Goal: Find specific page/section: Find specific page/section

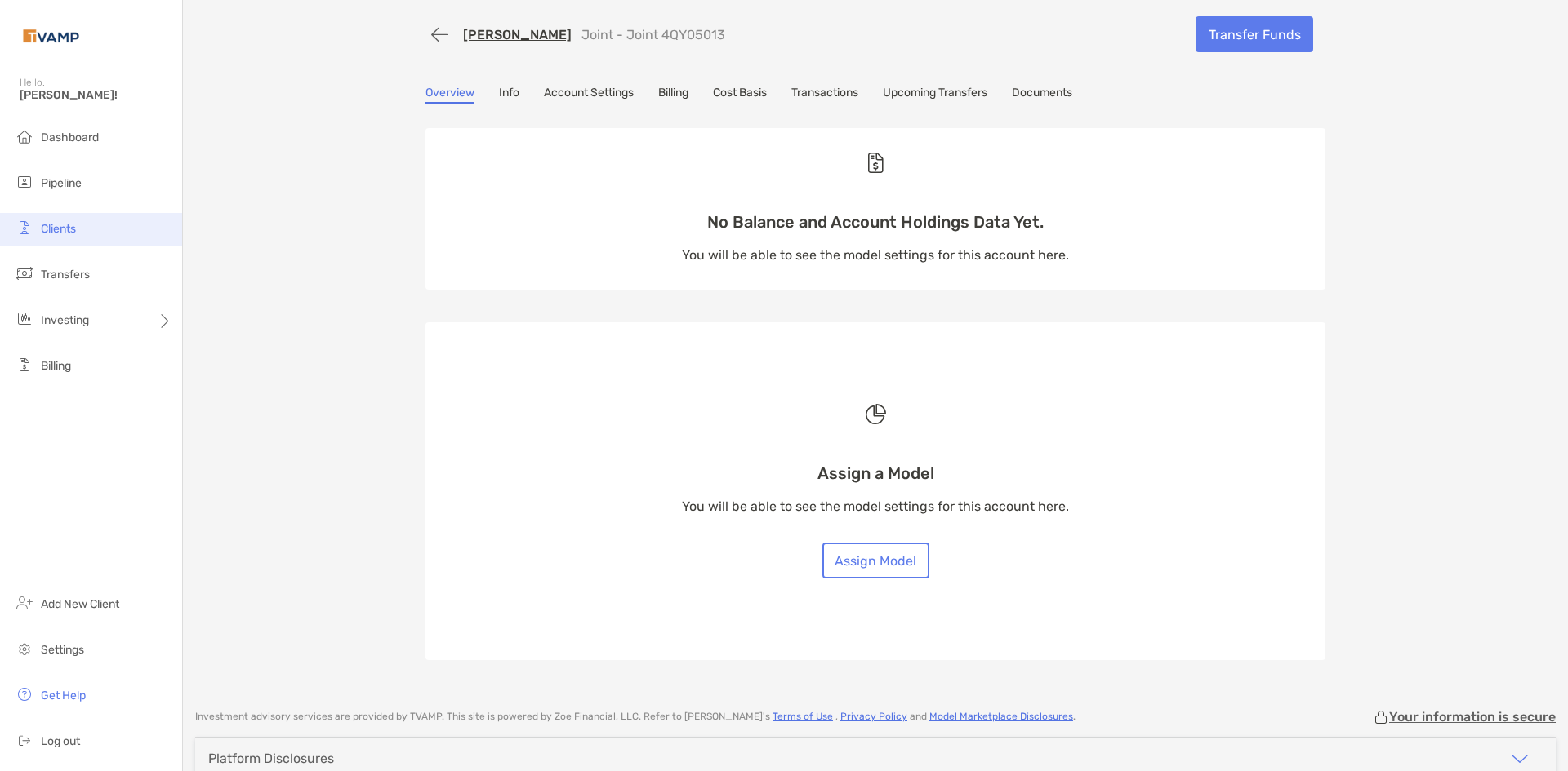
click at [69, 233] on span "Clients" at bounding box center [58, 229] width 36 height 14
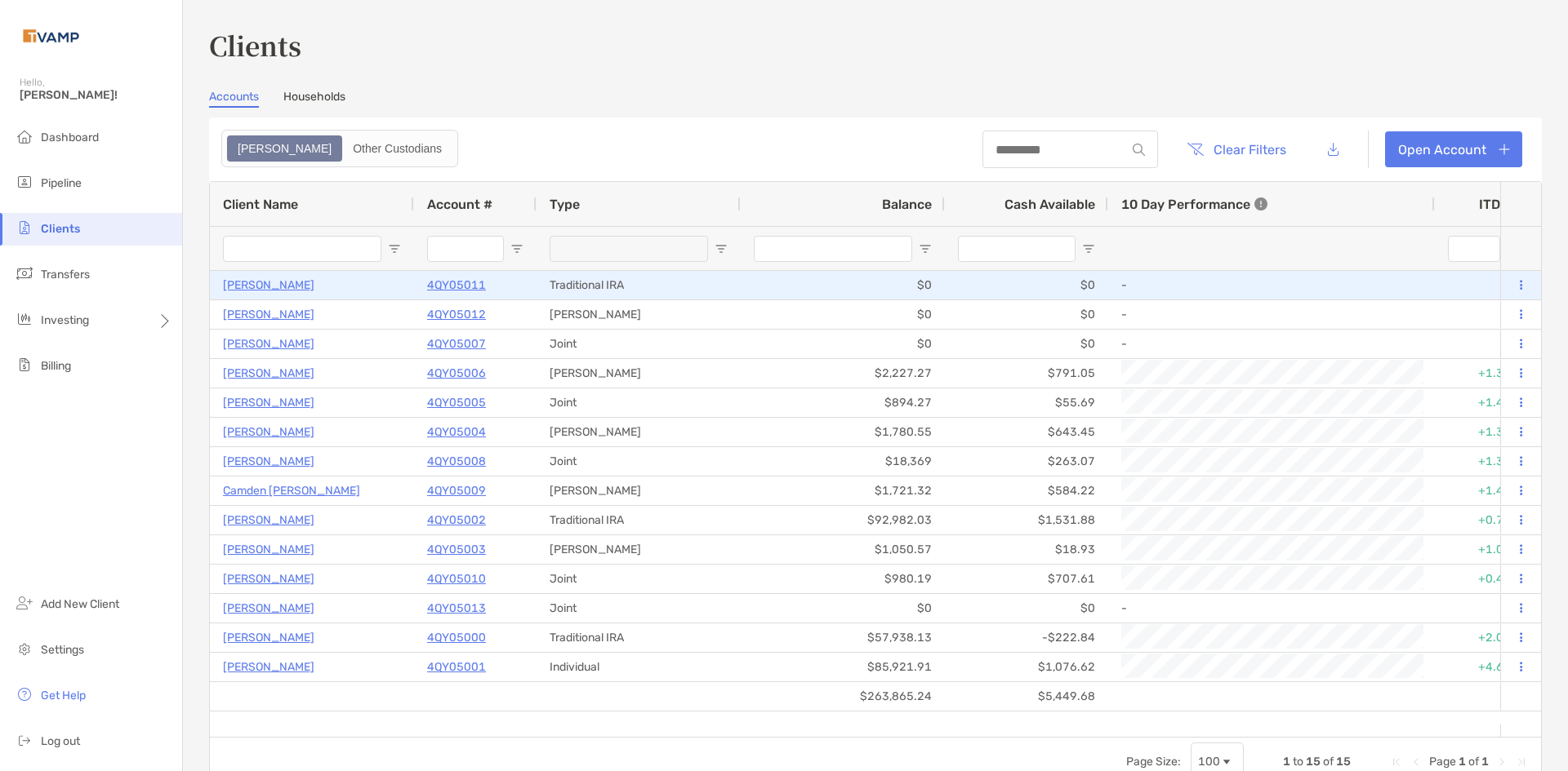
click at [278, 286] on p "[PERSON_NAME]" at bounding box center [268, 285] width 91 height 20
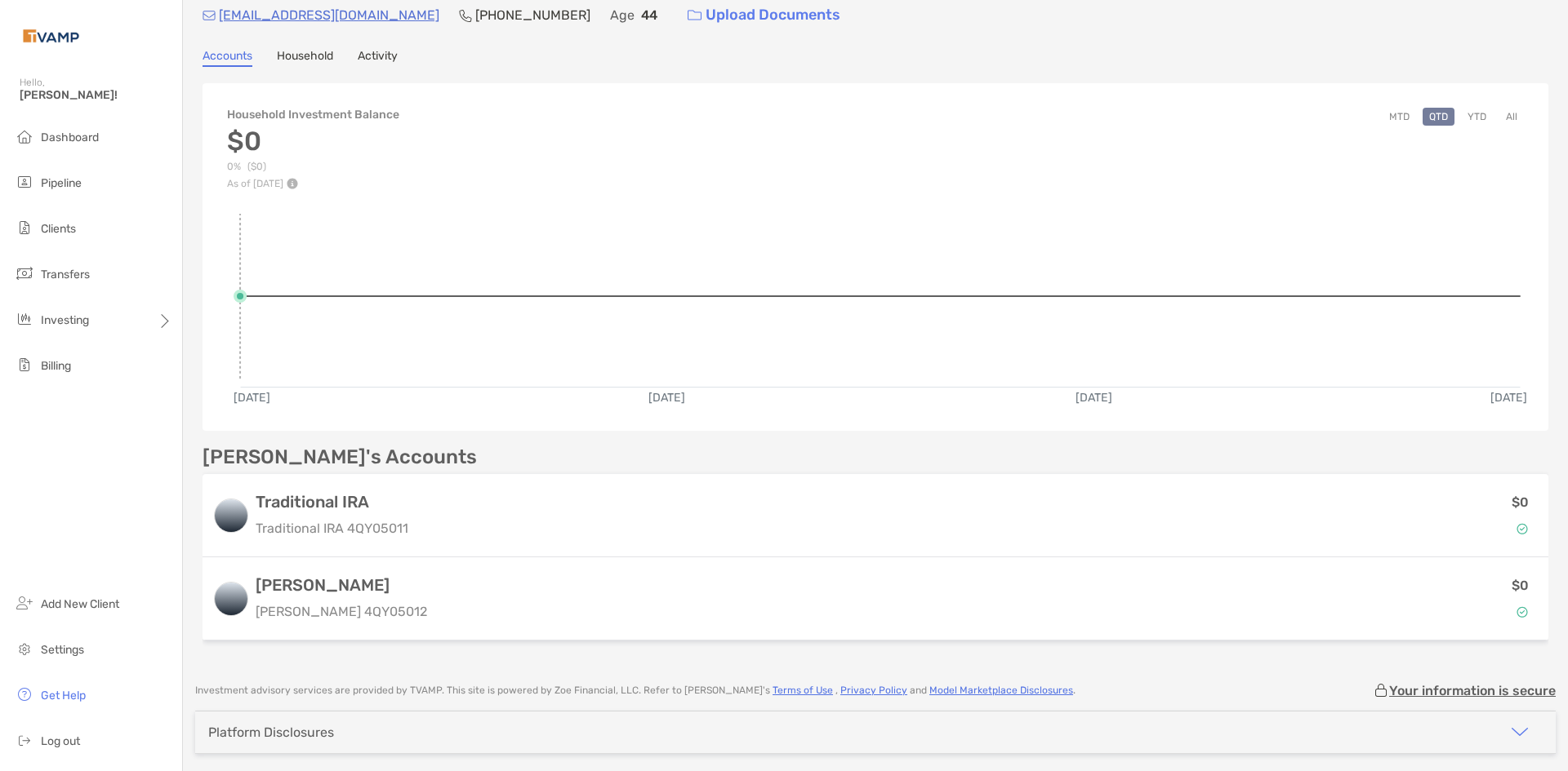
scroll to position [126, 0]
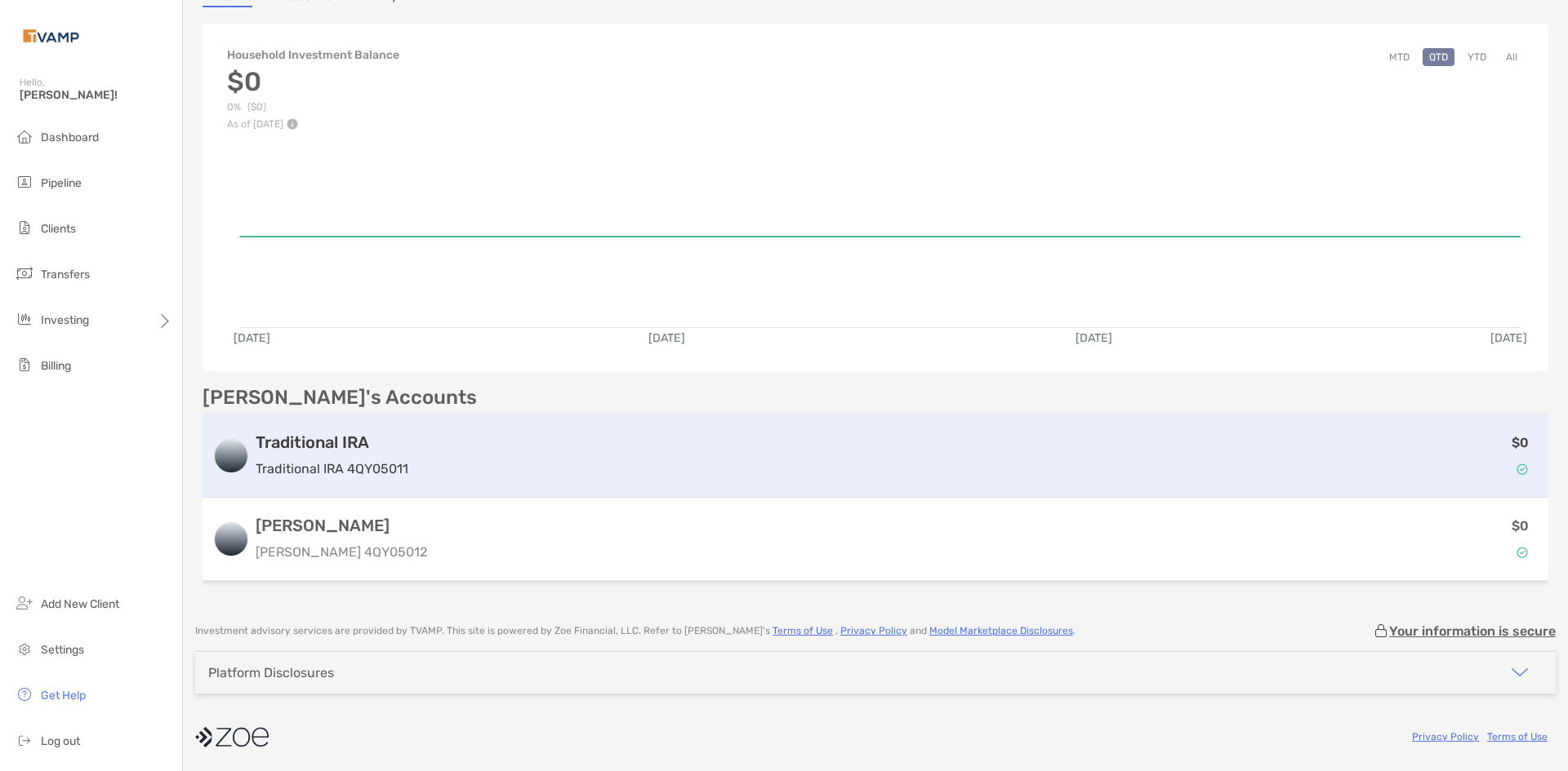
click at [306, 439] on h3 "Traditional IRA" at bounding box center [331, 442] width 152 height 19
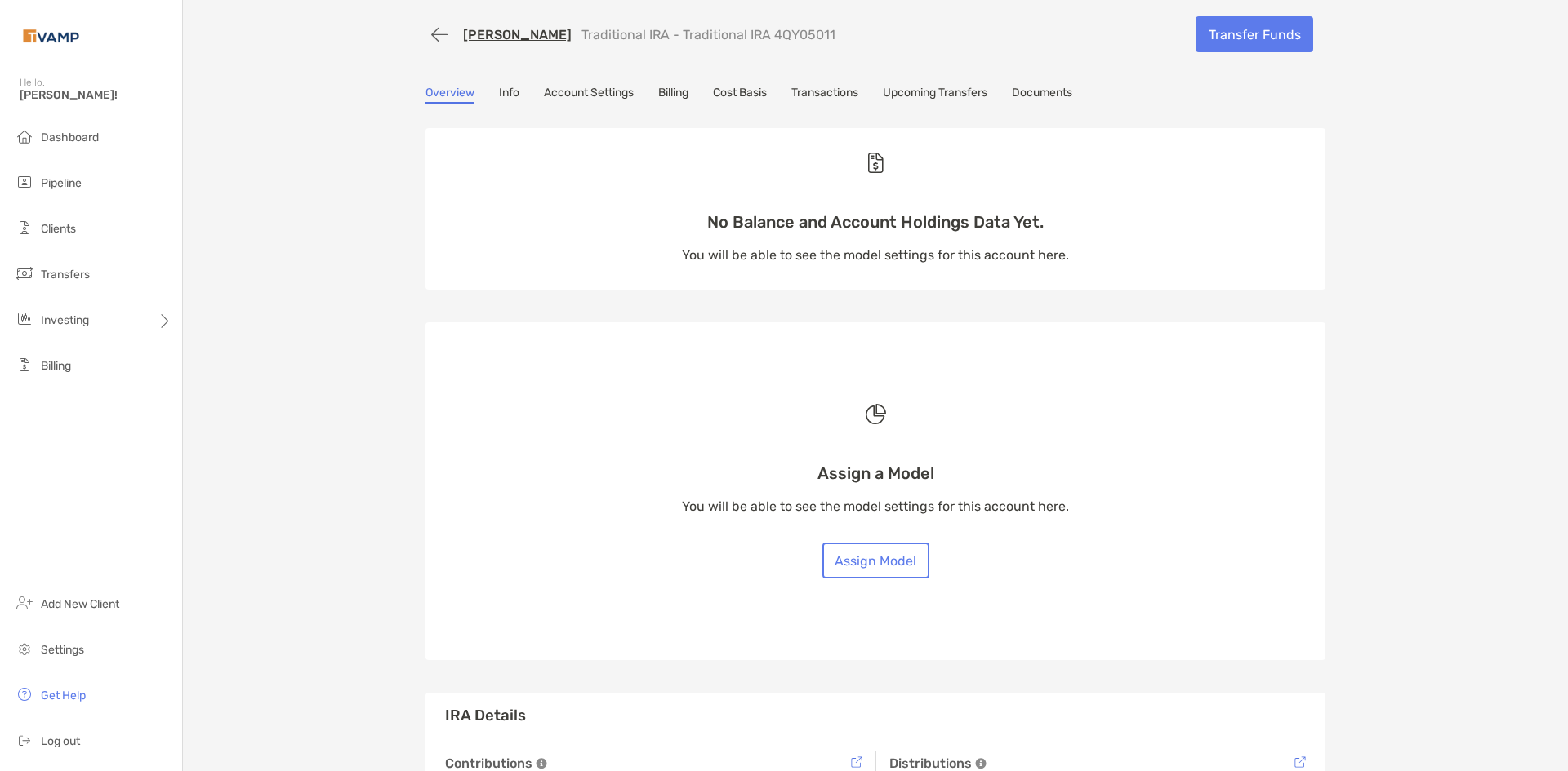
click at [1060, 95] on link "Documents" at bounding box center [1042, 95] width 60 height 18
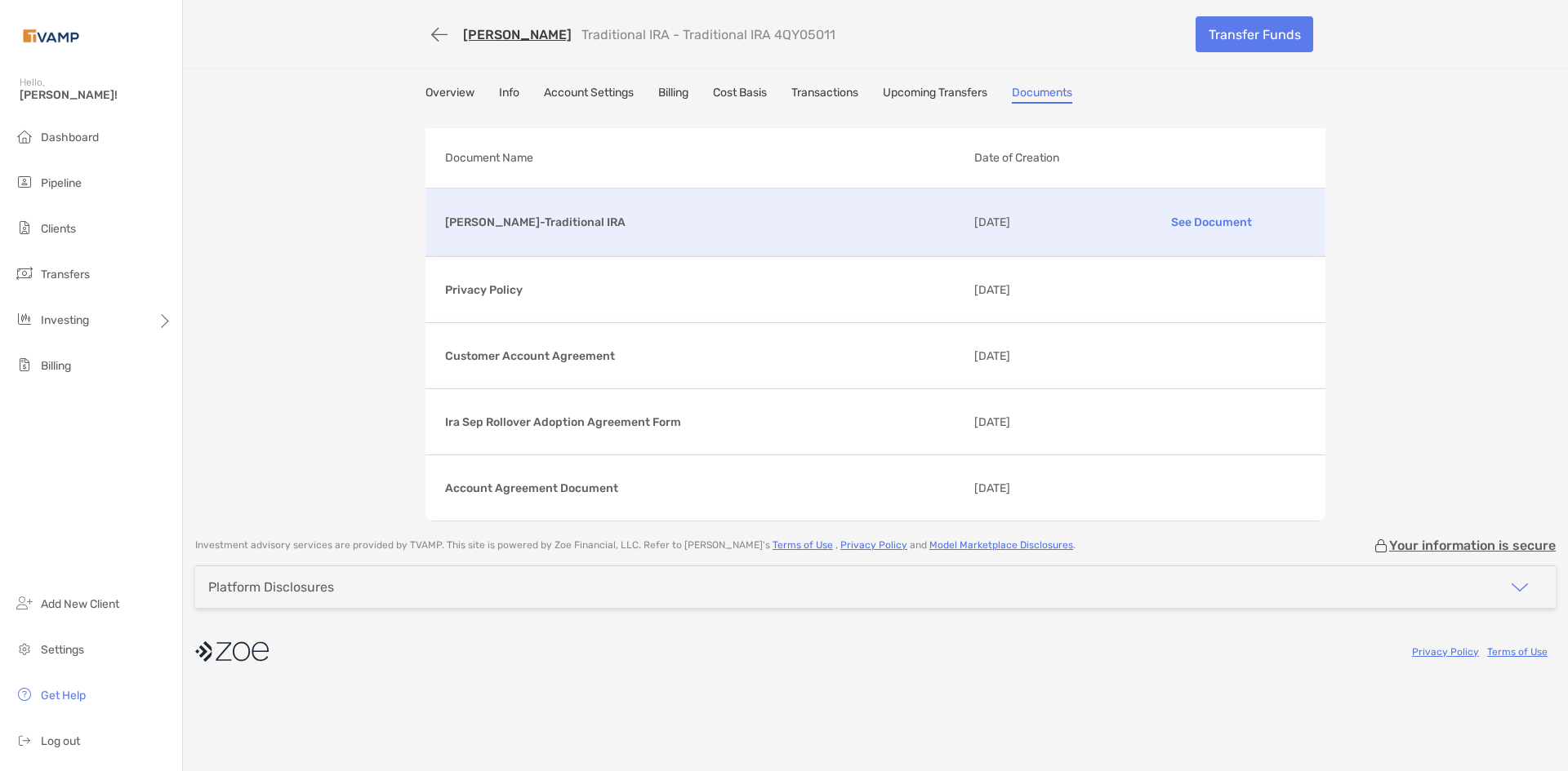
click at [1186, 216] on p "See Document" at bounding box center [1211, 221] width 190 height 28
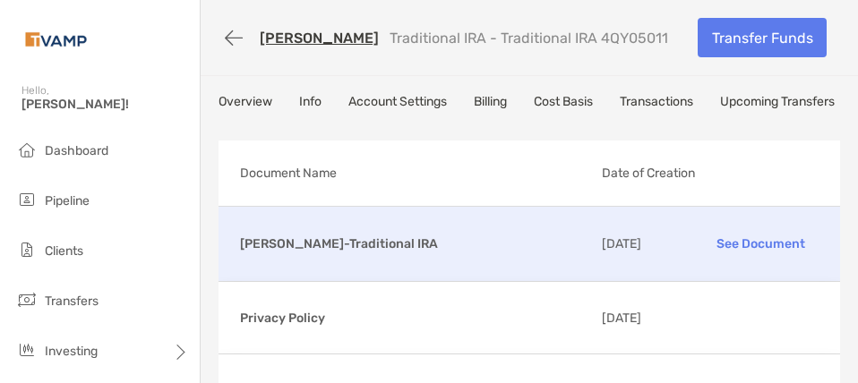
drag, startPoint x: 657, startPoint y: 34, endPoint x: 591, endPoint y: 44, distance: 67.0
click at [591, 44] on div "[PERSON_NAME] Traditional IRA - Traditional IRA 4QY05011" at bounding box center [452, 37] width 466 height 33
copy p "4QY05011"
click at [763, 236] on p "See Document" at bounding box center [760, 243] width 116 height 31
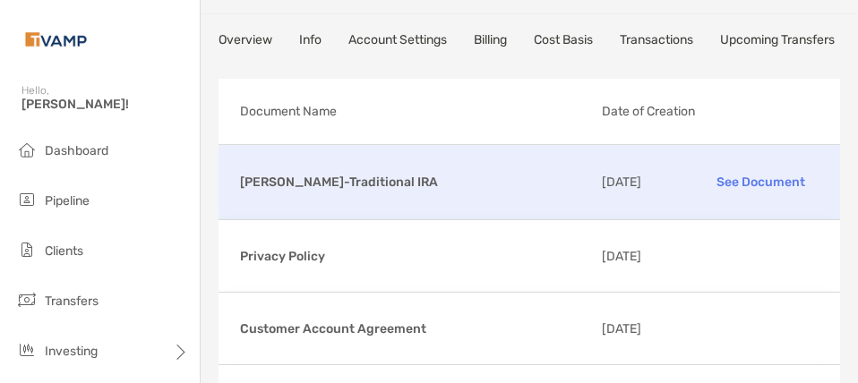
scroll to position [90, 0]
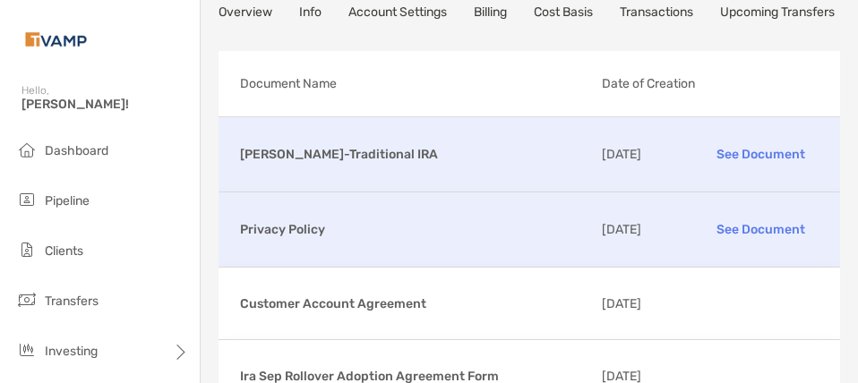
click at [764, 214] on p "See Document" at bounding box center [760, 229] width 116 height 31
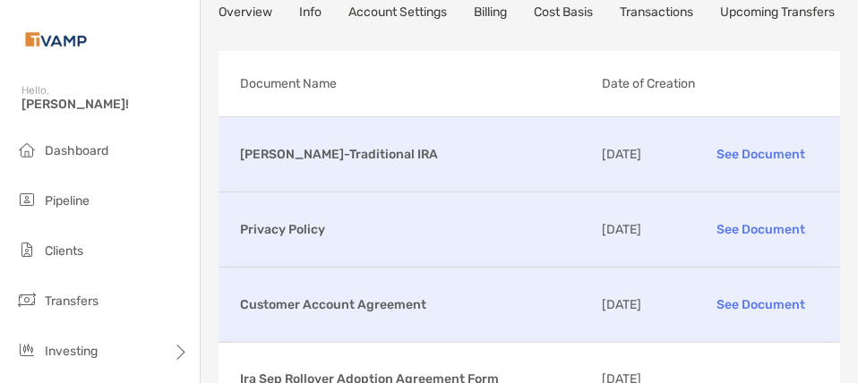
click at [766, 308] on p "See Document" at bounding box center [760, 304] width 116 height 31
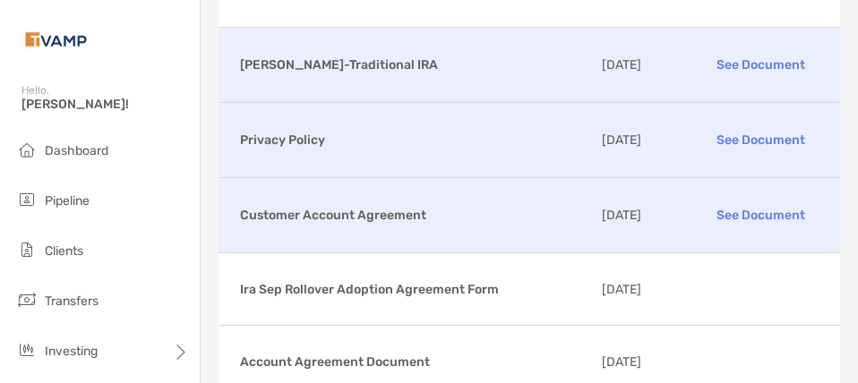
scroll to position [269, 0]
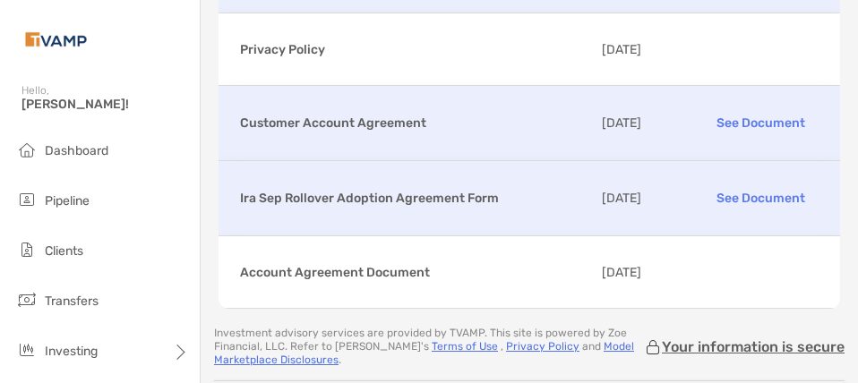
click at [739, 202] on p "See Document" at bounding box center [760, 198] width 116 height 31
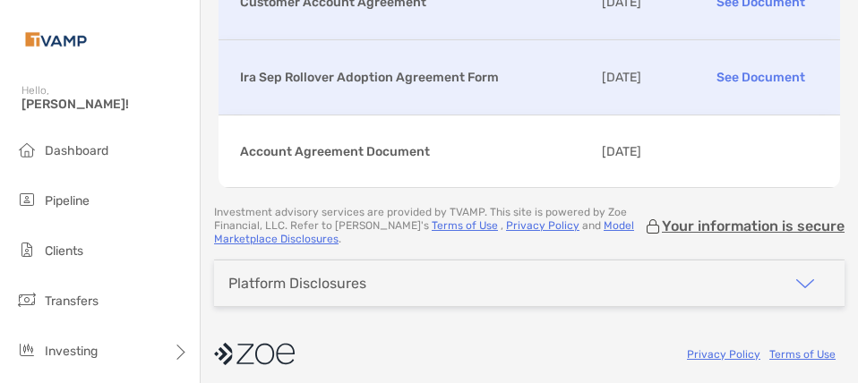
scroll to position [390, 0]
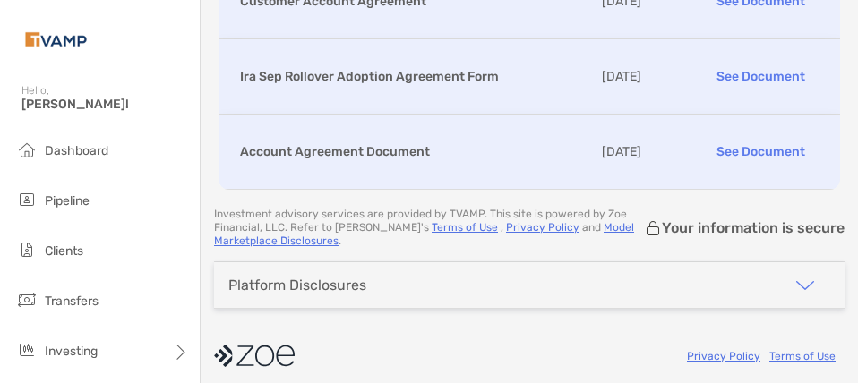
click at [741, 136] on p "See Document" at bounding box center [760, 151] width 116 height 31
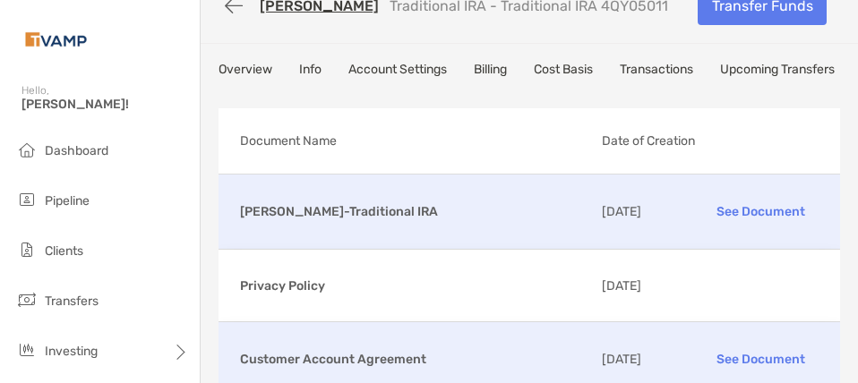
scroll to position [0, 0]
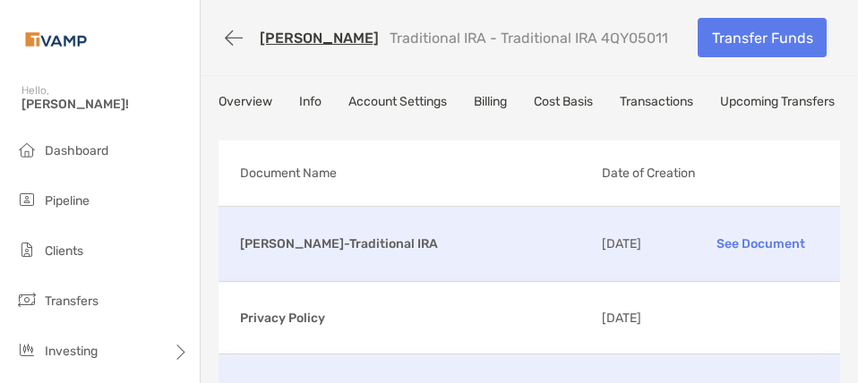
click at [313, 42] on link "[PERSON_NAME]" at bounding box center [319, 38] width 119 height 17
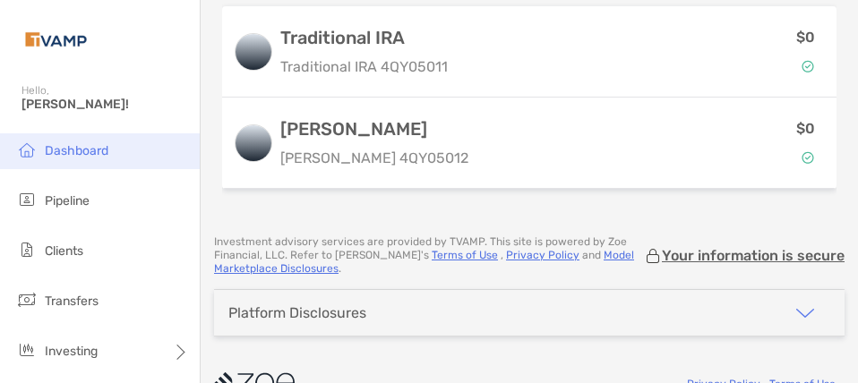
scroll to position [624, 0]
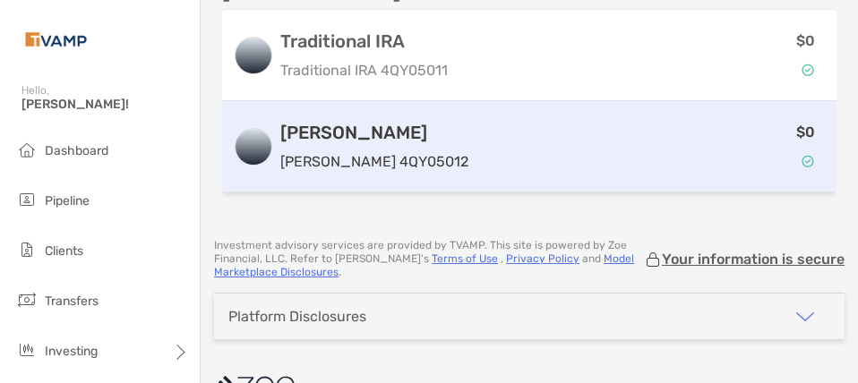
click at [515, 121] on div "$0" at bounding box center [651, 147] width 350 height 52
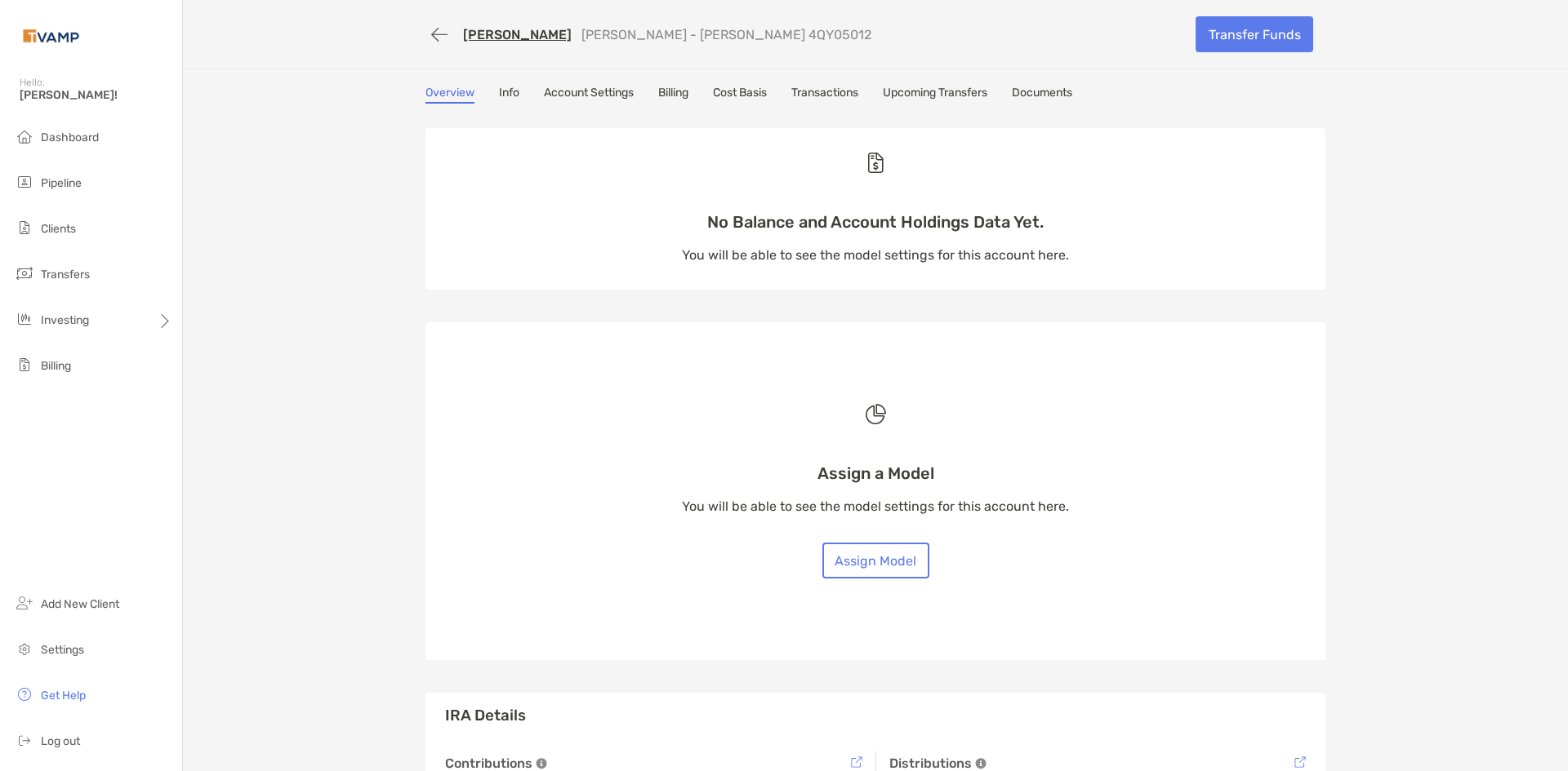
click at [781, 98] on link "Documents" at bounding box center [1042, 95] width 60 height 18
click at [781, 87] on link "Documents" at bounding box center [1042, 95] width 60 height 18
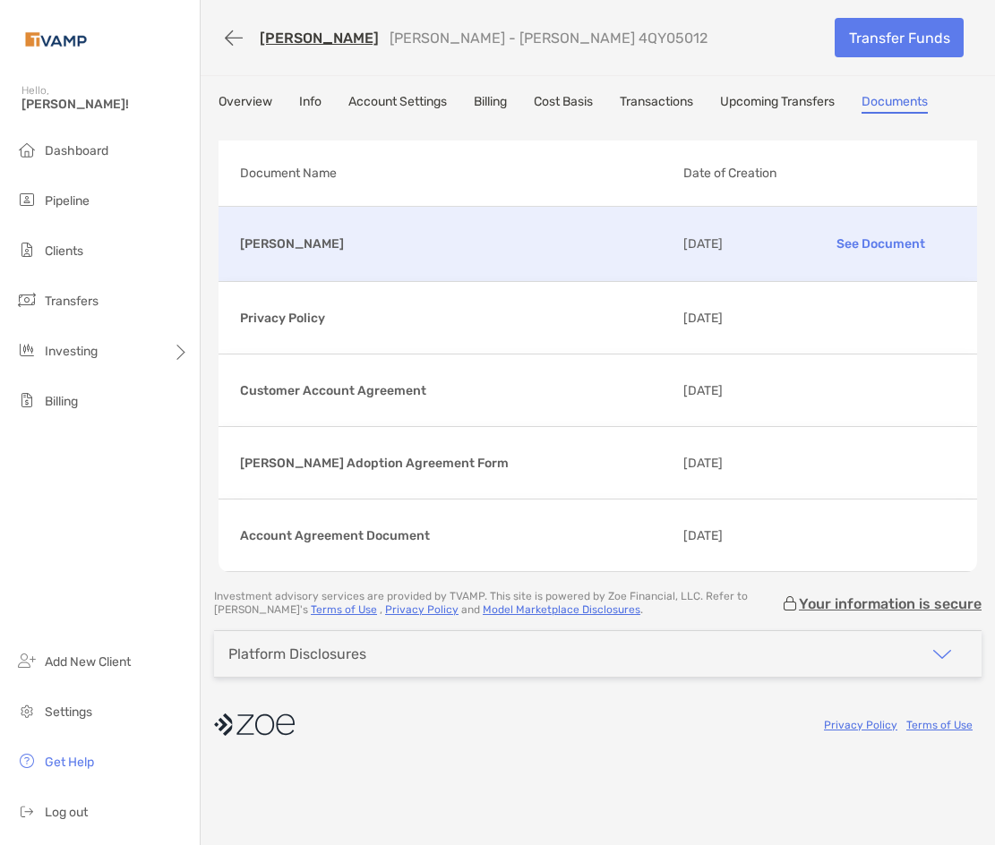
click at [857, 247] on p "See Document" at bounding box center [880, 243] width 150 height 31
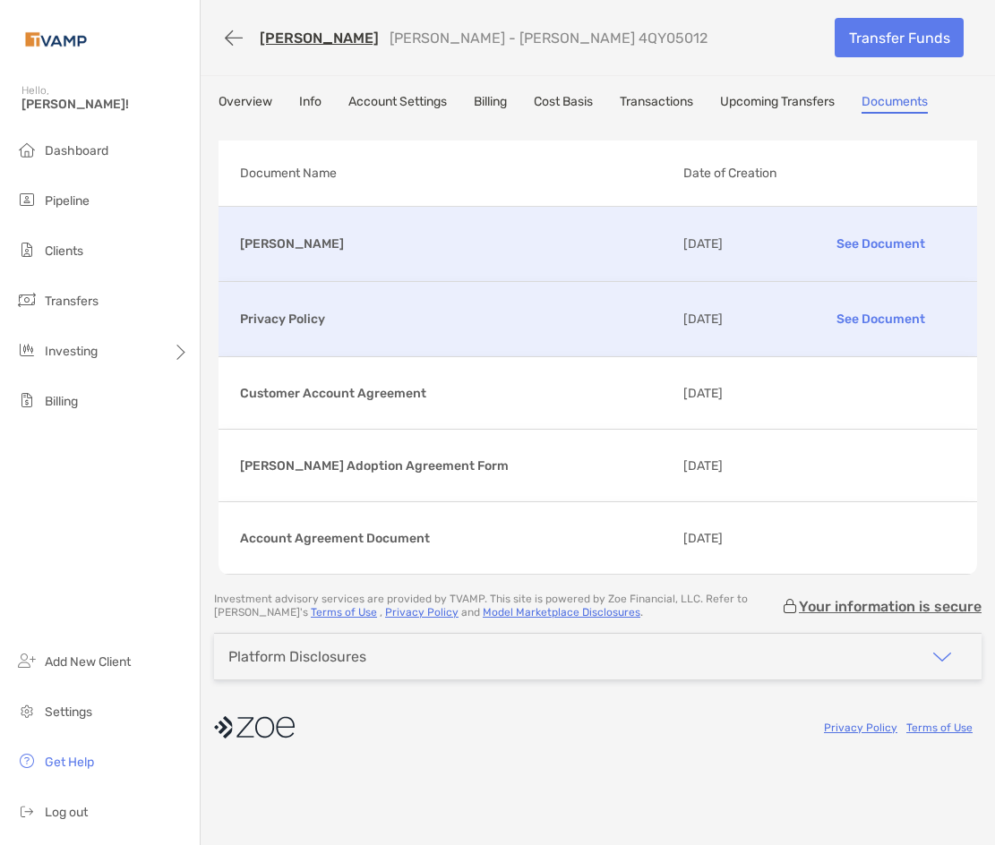
click at [857, 322] on p "See Document" at bounding box center [880, 319] width 150 height 31
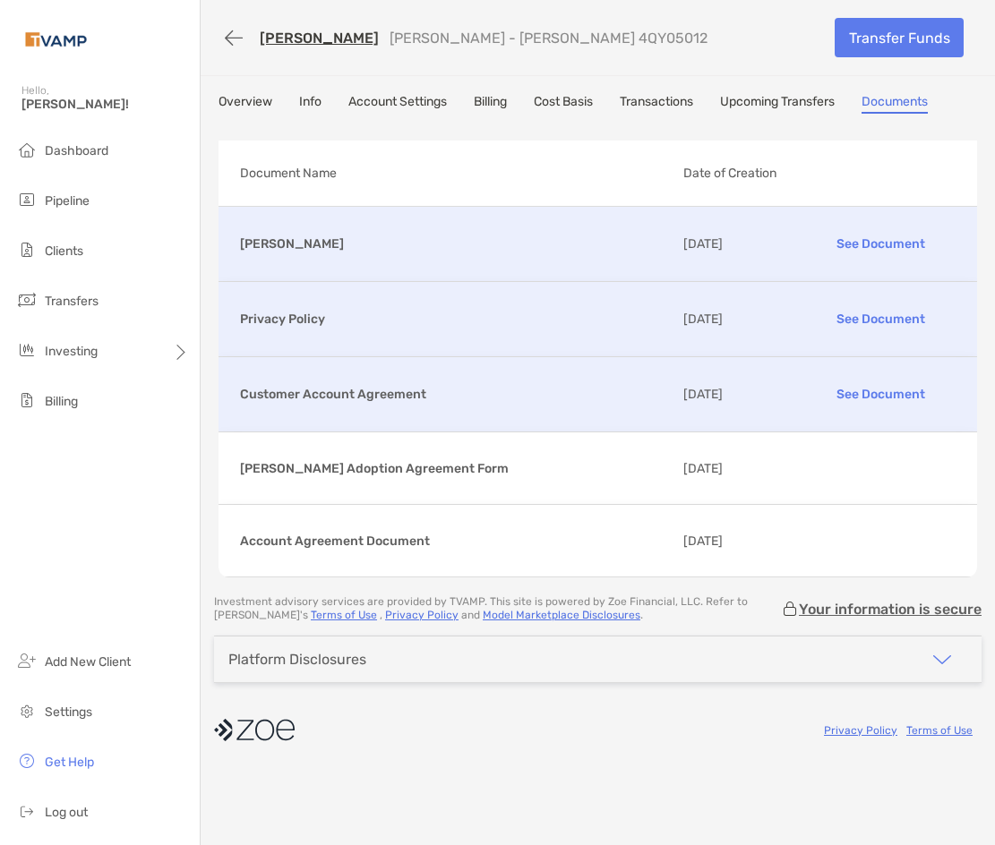
click at [857, 382] on p "See Document" at bounding box center [880, 394] width 150 height 31
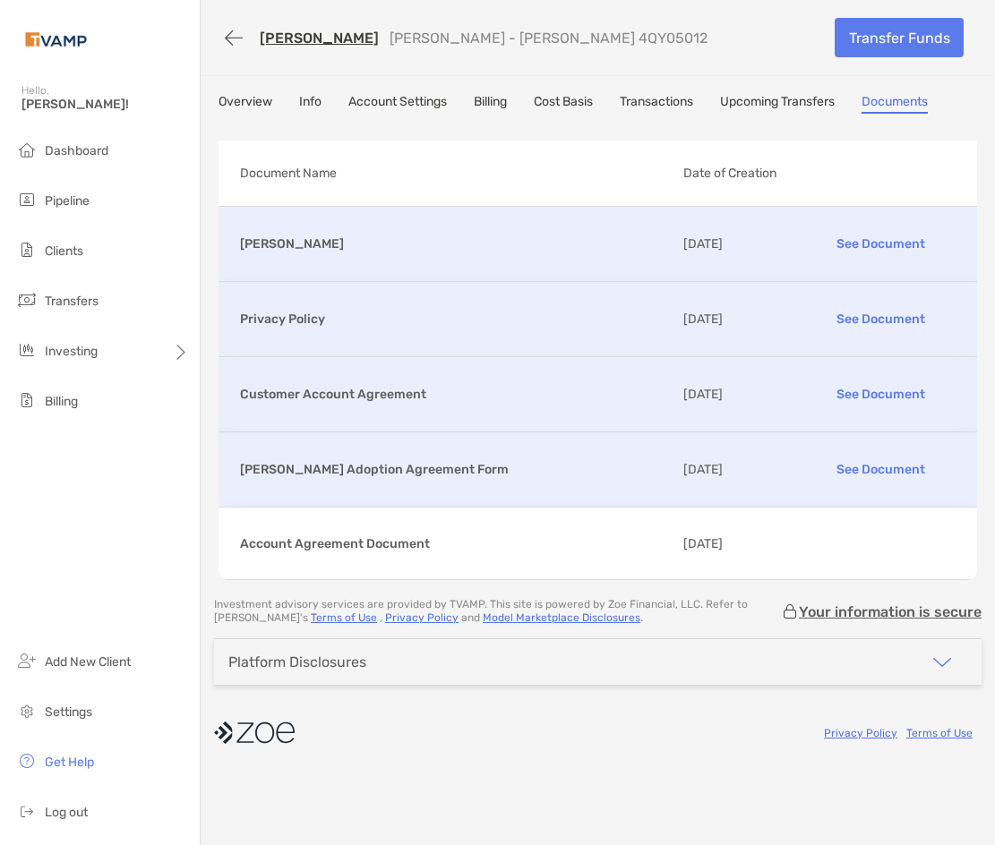
click at [857, 382] on p "See Document" at bounding box center [880, 469] width 150 height 31
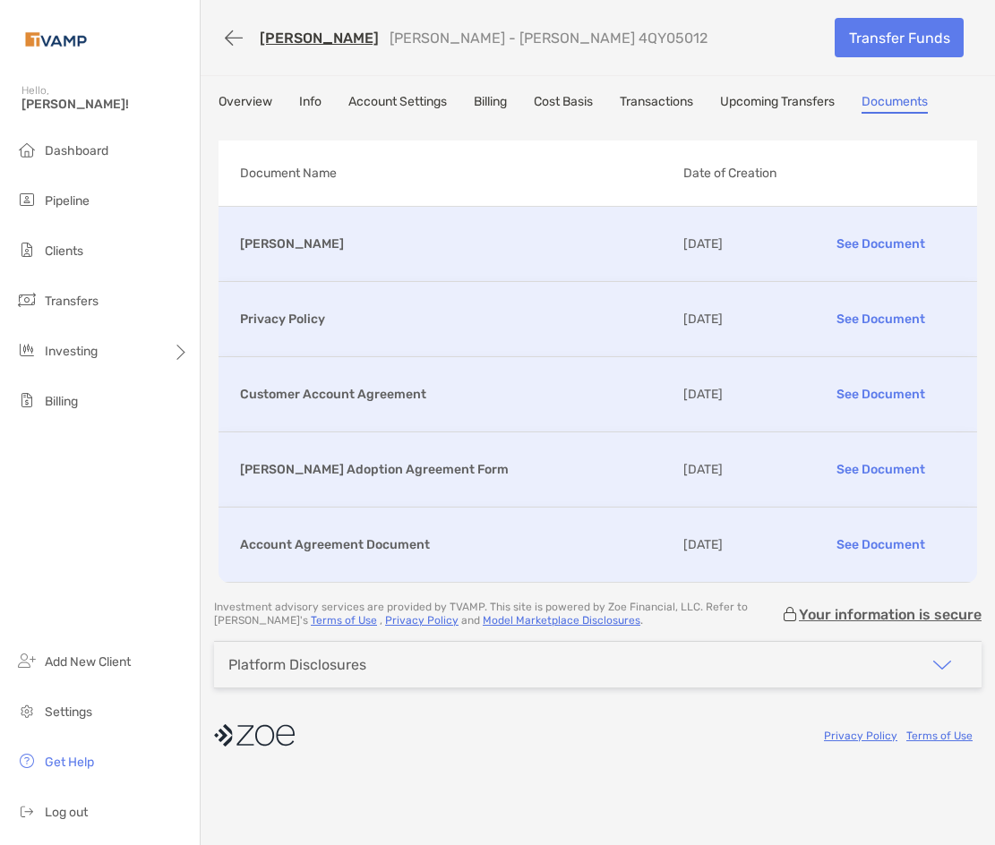
click at [857, 382] on p "See Document" at bounding box center [880, 544] width 150 height 31
drag, startPoint x: 597, startPoint y: 39, endPoint x: 516, endPoint y: 42, distance: 81.5
click at [516, 42] on div "Sarah Lindholm Roth IRA - Roth IRA 4QY05012" at bounding box center [520, 37] width 603 height 33
copy p "4QY05012"
click at [294, 38] on link "[PERSON_NAME]" at bounding box center [319, 38] width 119 height 17
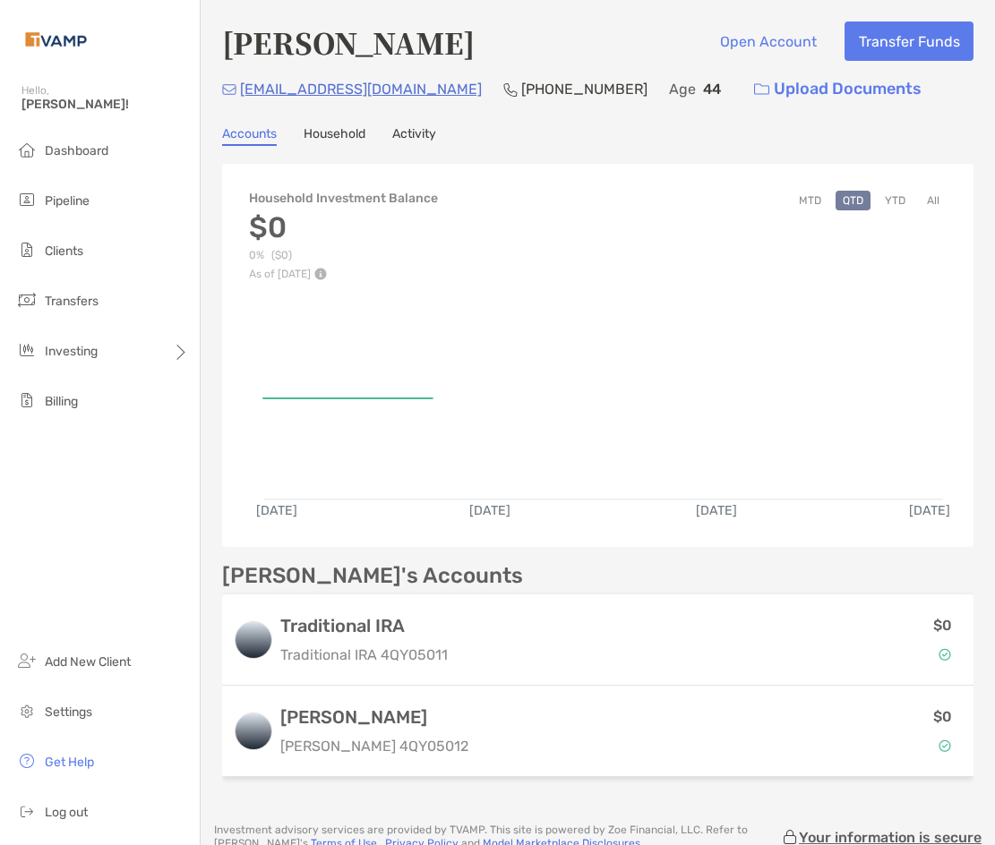
scroll to position [149, 0]
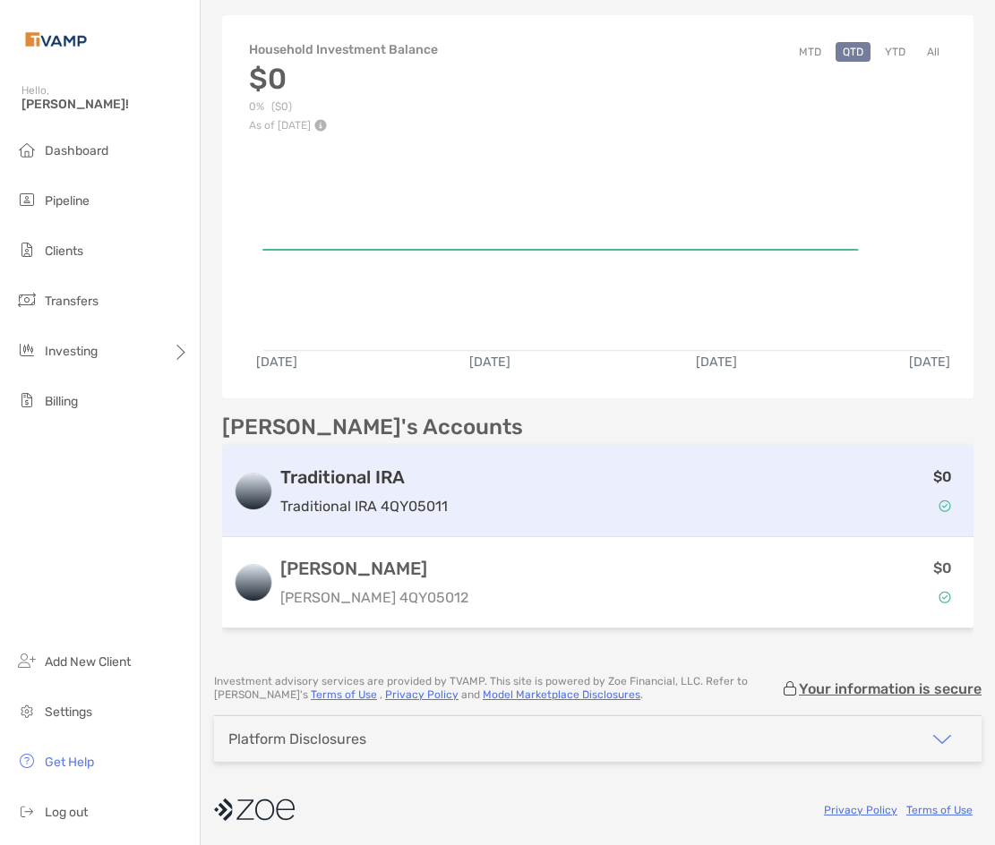
click at [557, 478] on div "$0" at bounding box center [709, 492] width 508 height 52
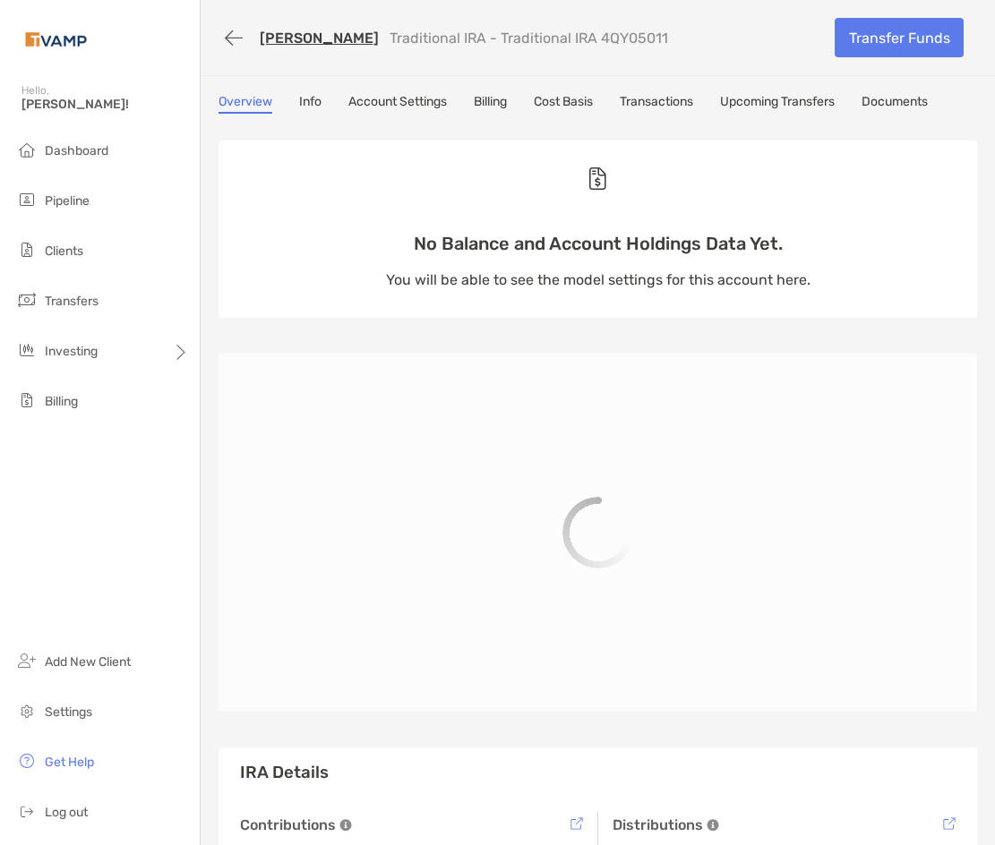
drag, startPoint x: 658, startPoint y: 43, endPoint x: 588, endPoint y: 47, distance: 70.9
click at [588, 47] on div "Sarah Lindholm Traditional IRA - Traditional IRA 4QY05011" at bounding box center [520, 37] width 603 height 33
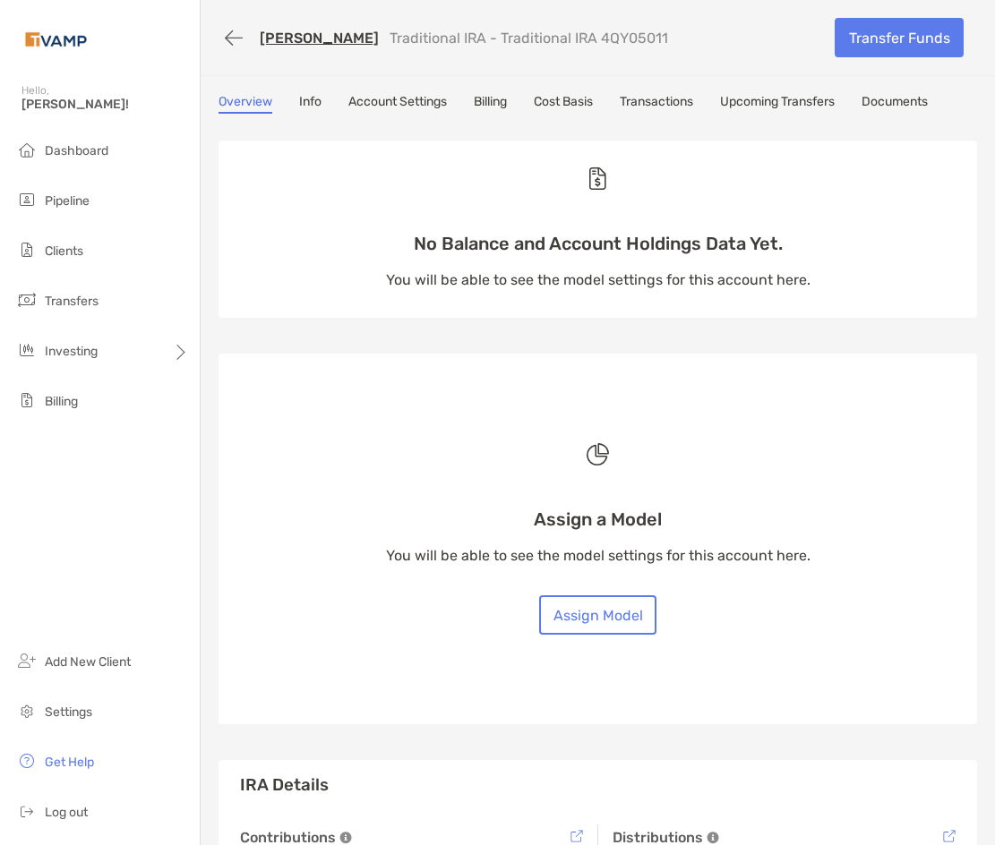
copy p "4QY05011"
